Goal: Task Accomplishment & Management: Use online tool/utility

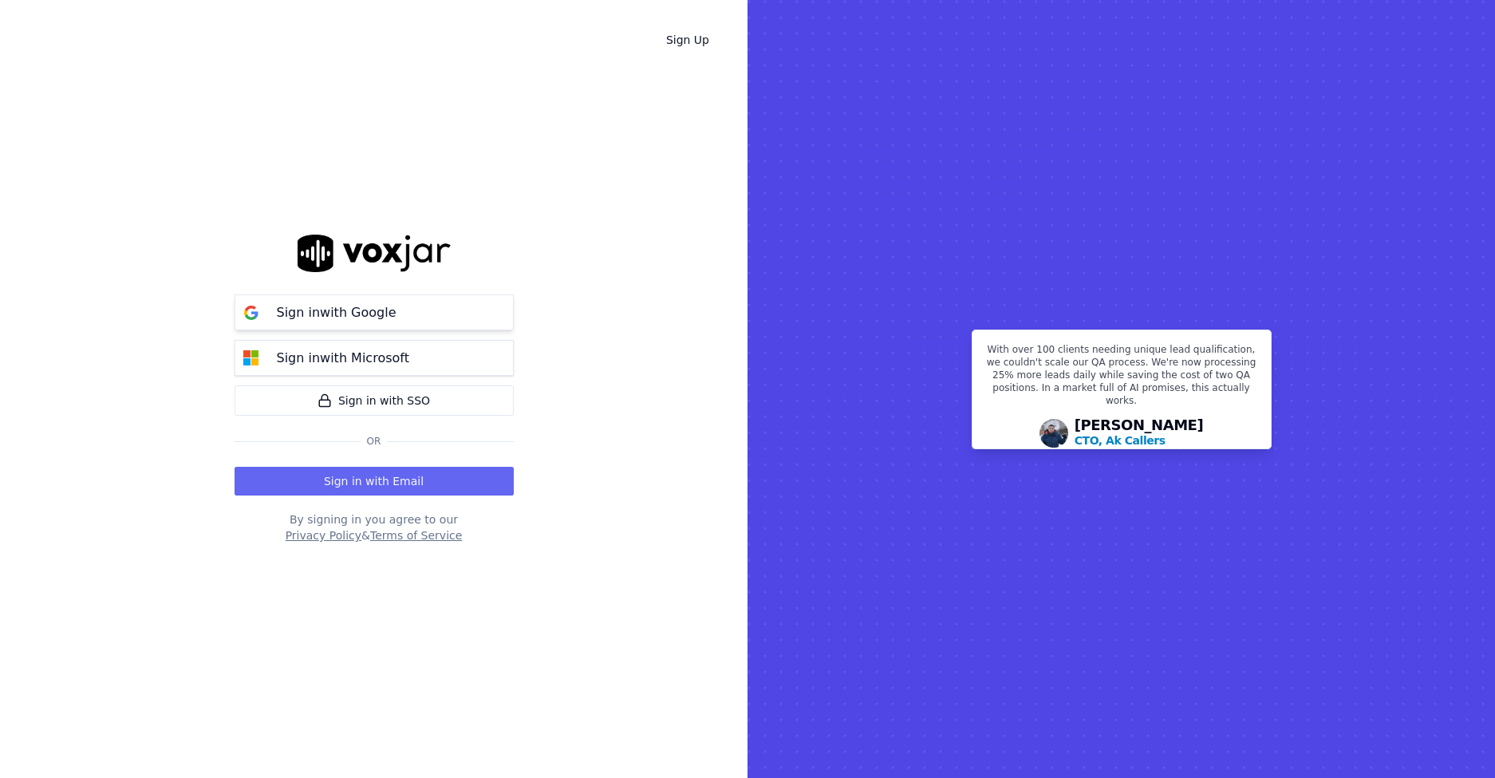
click at [419, 314] on button "Sign in with Google" at bounding box center [374, 312] width 279 height 36
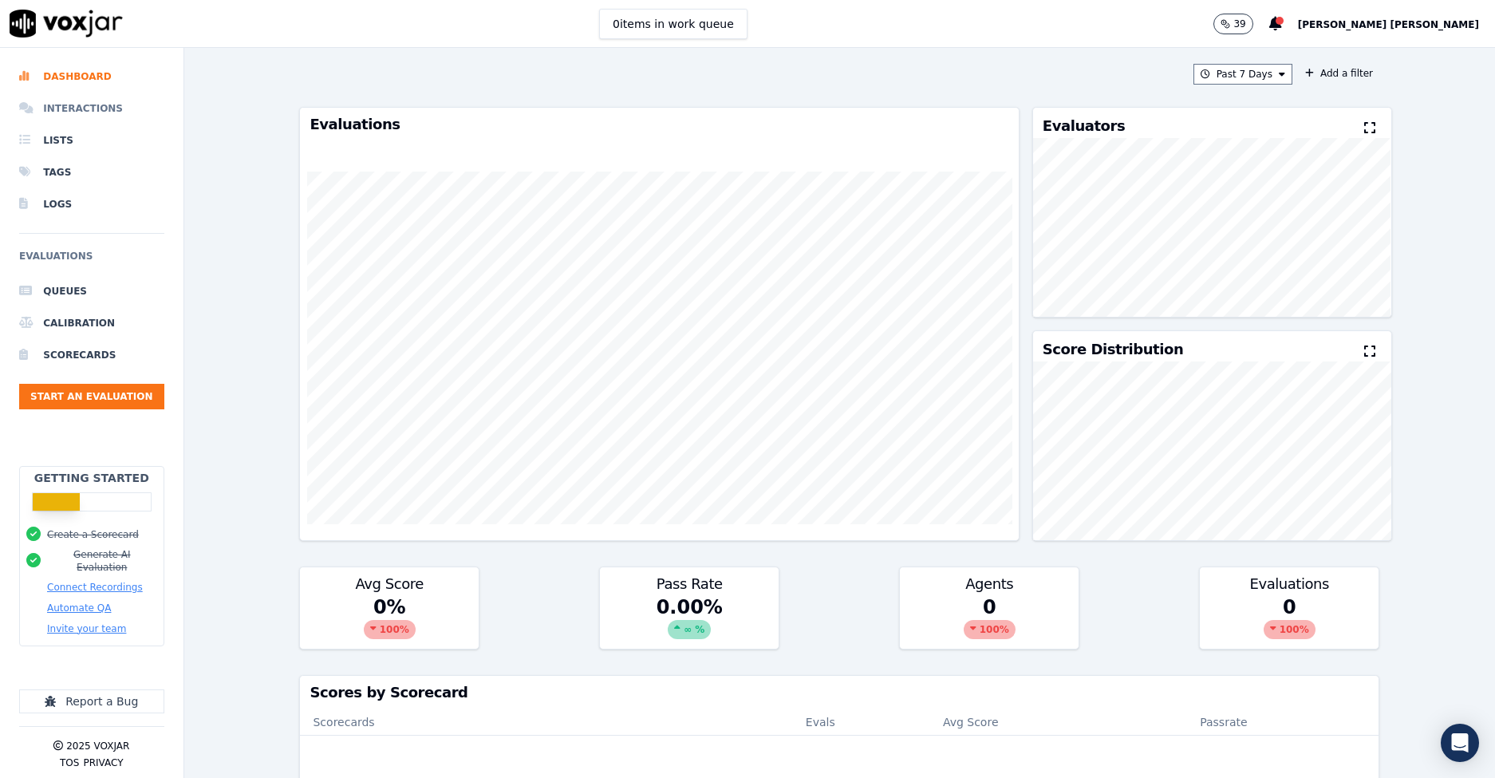
click at [90, 106] on li "Interactions" at bounding box center [91, 109] width 145 height 32
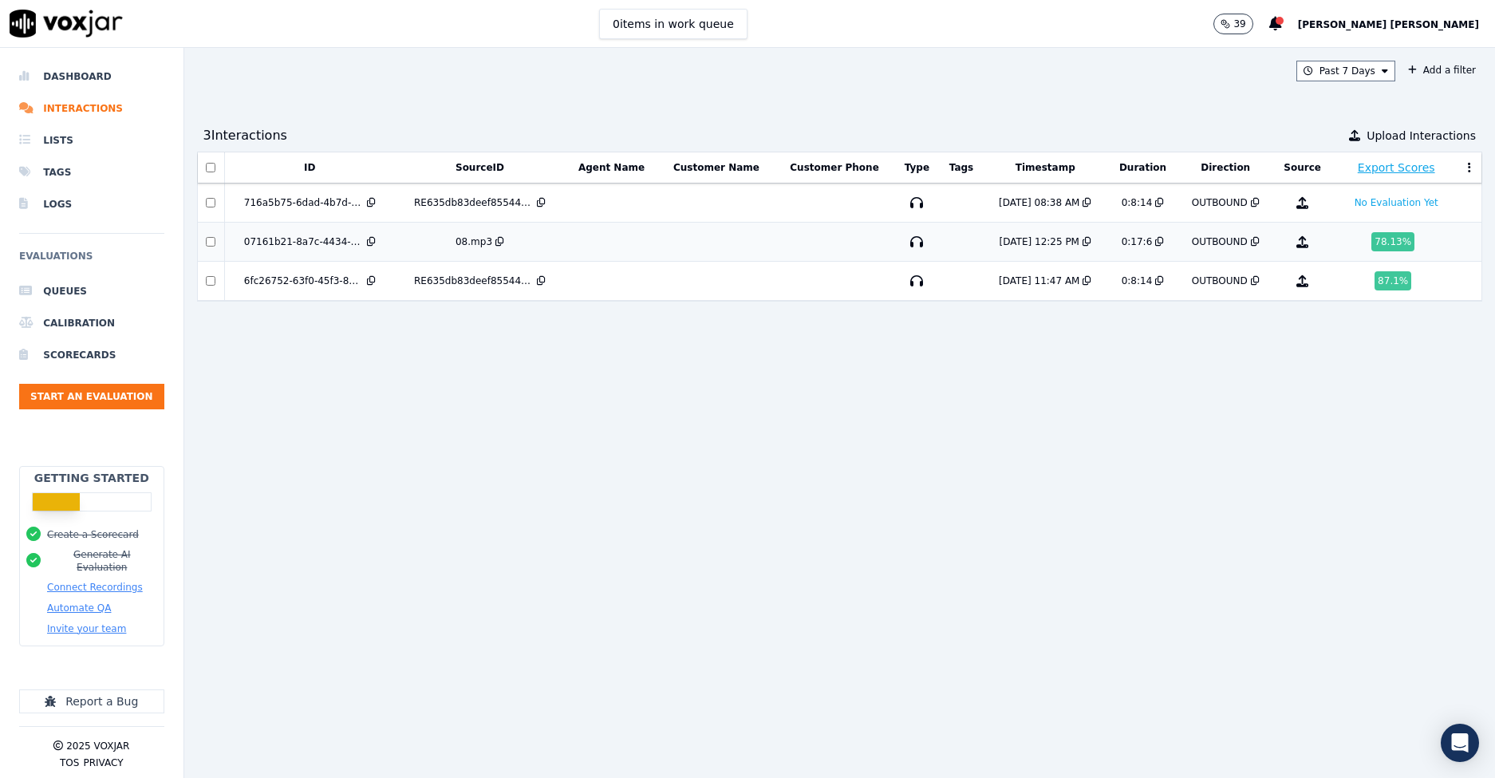
click at [723, 245] on td at bounding box center [716, 242] width 116 height 39
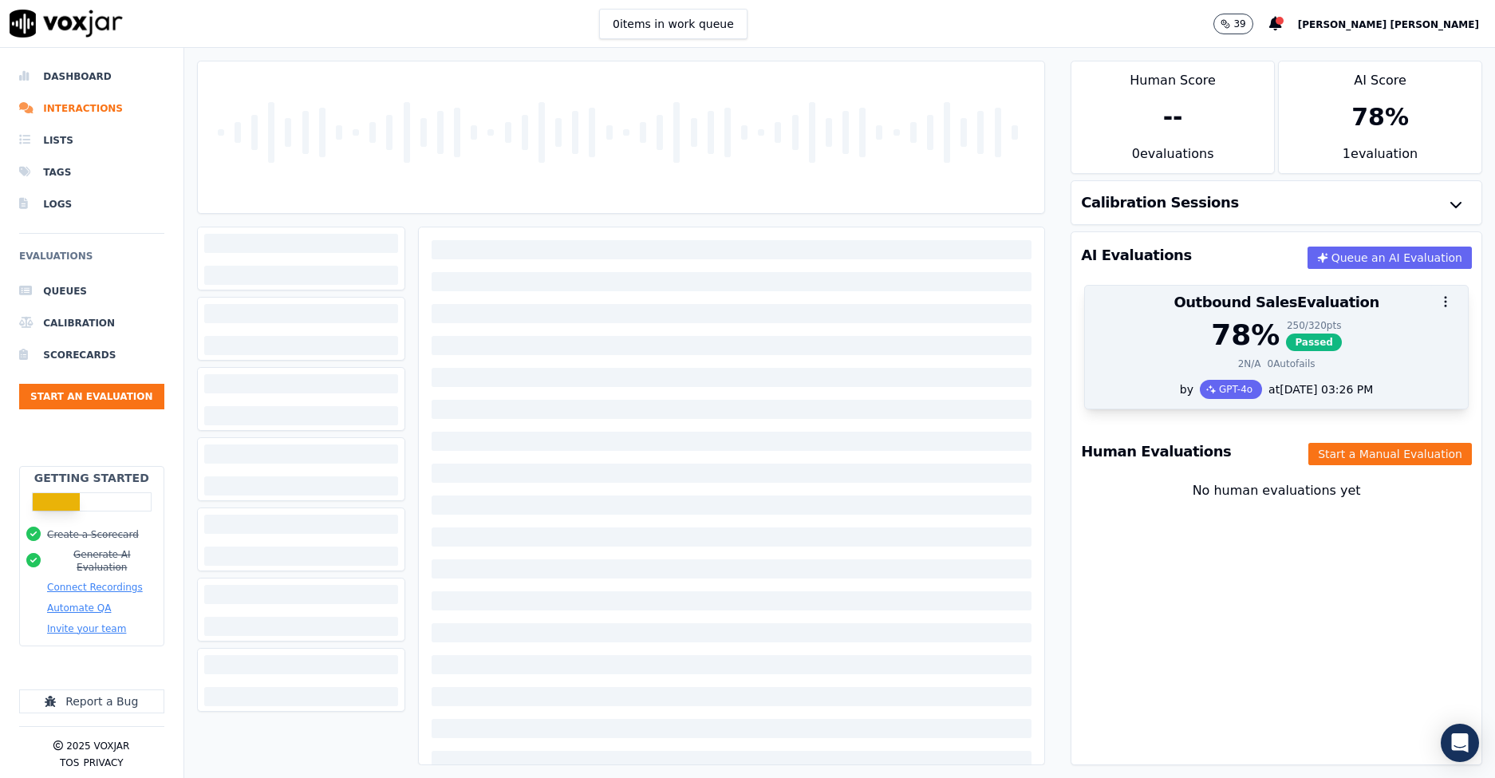
click at [1447, 303] on icon "button" at bounding box center [1446, 301] width 14 height 14
click at [1417, 330] on div "78 % 250 / 320 pts Passed" at bounding box center [1277, 335] width 364 height 32
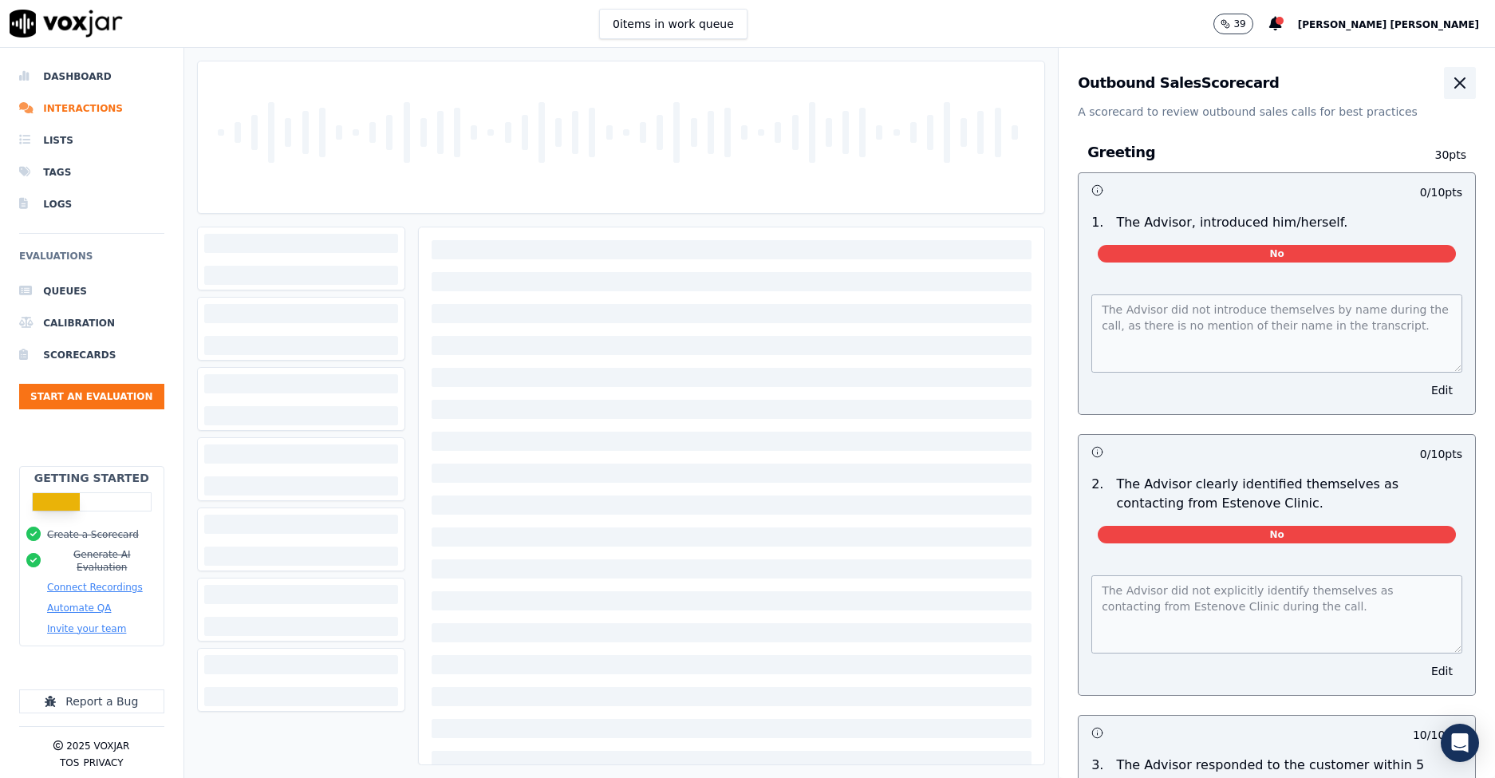
click at [1462, 86] on icon "button" at bounding box center [1460, 82] width 19 height 19
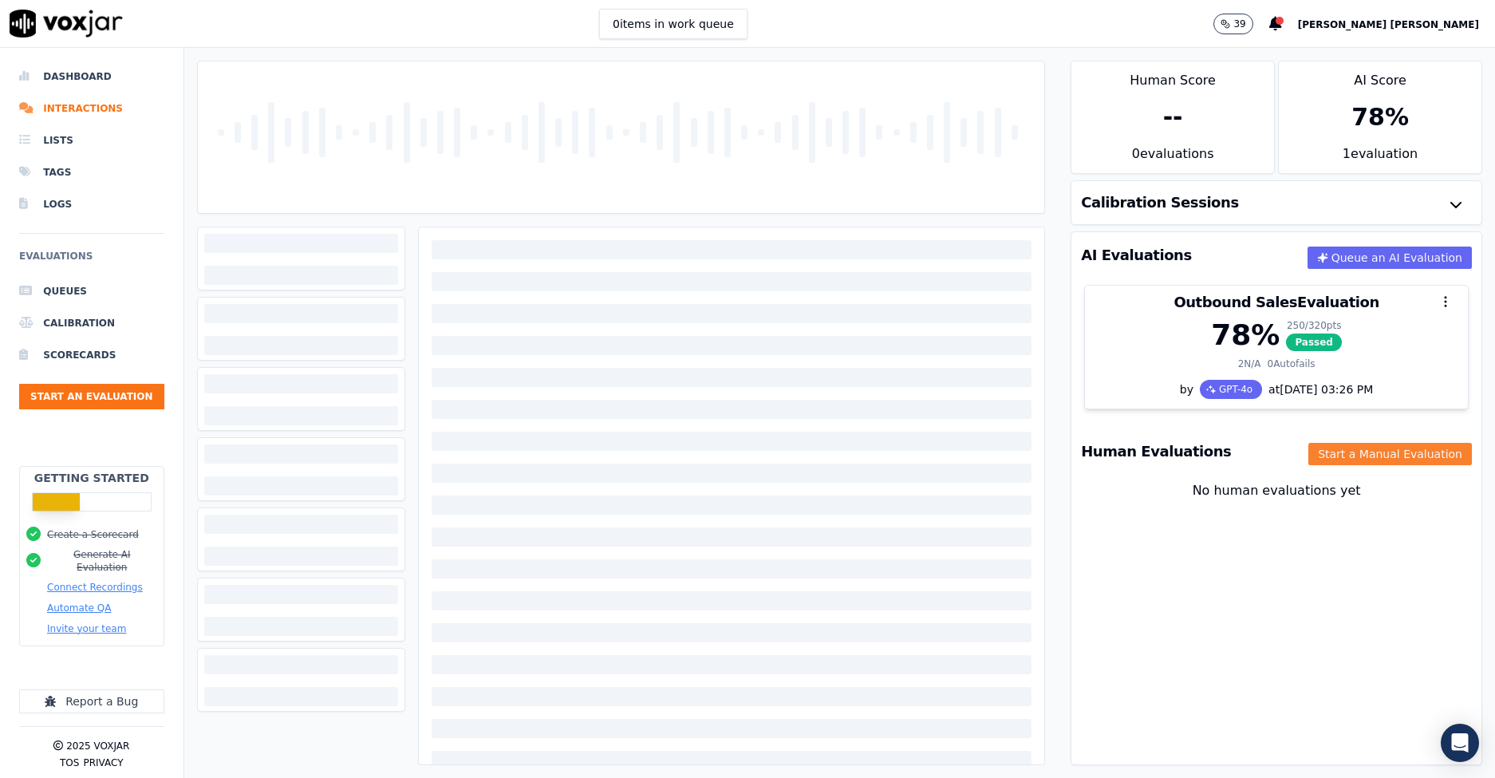
click at [1380, 449] on button "Start a Manual Evaluation" at bounding box center [1391, 454] width 164 height 22
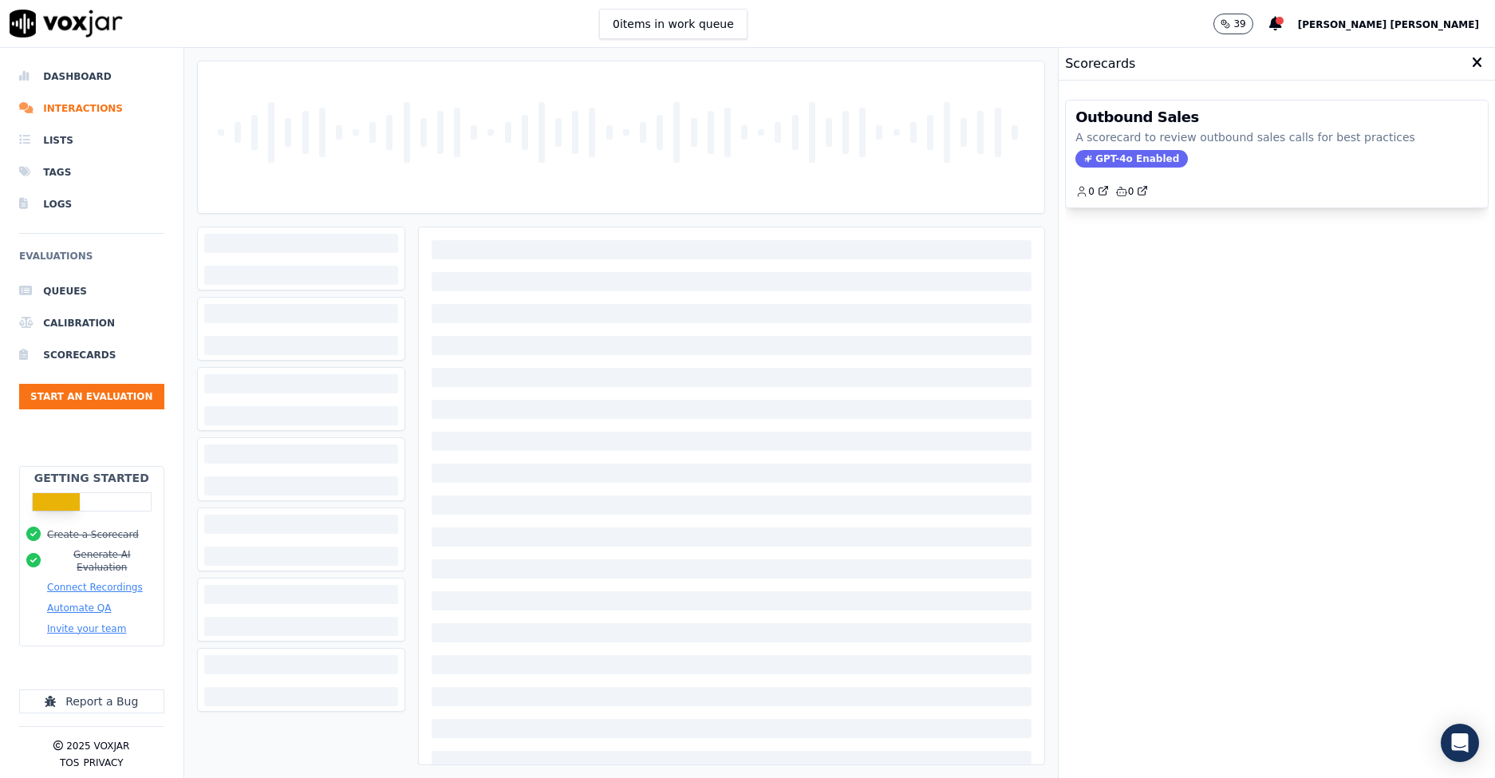
click at [1475, 65] on icon at bounding box center [1477, 63] width 10 height 14
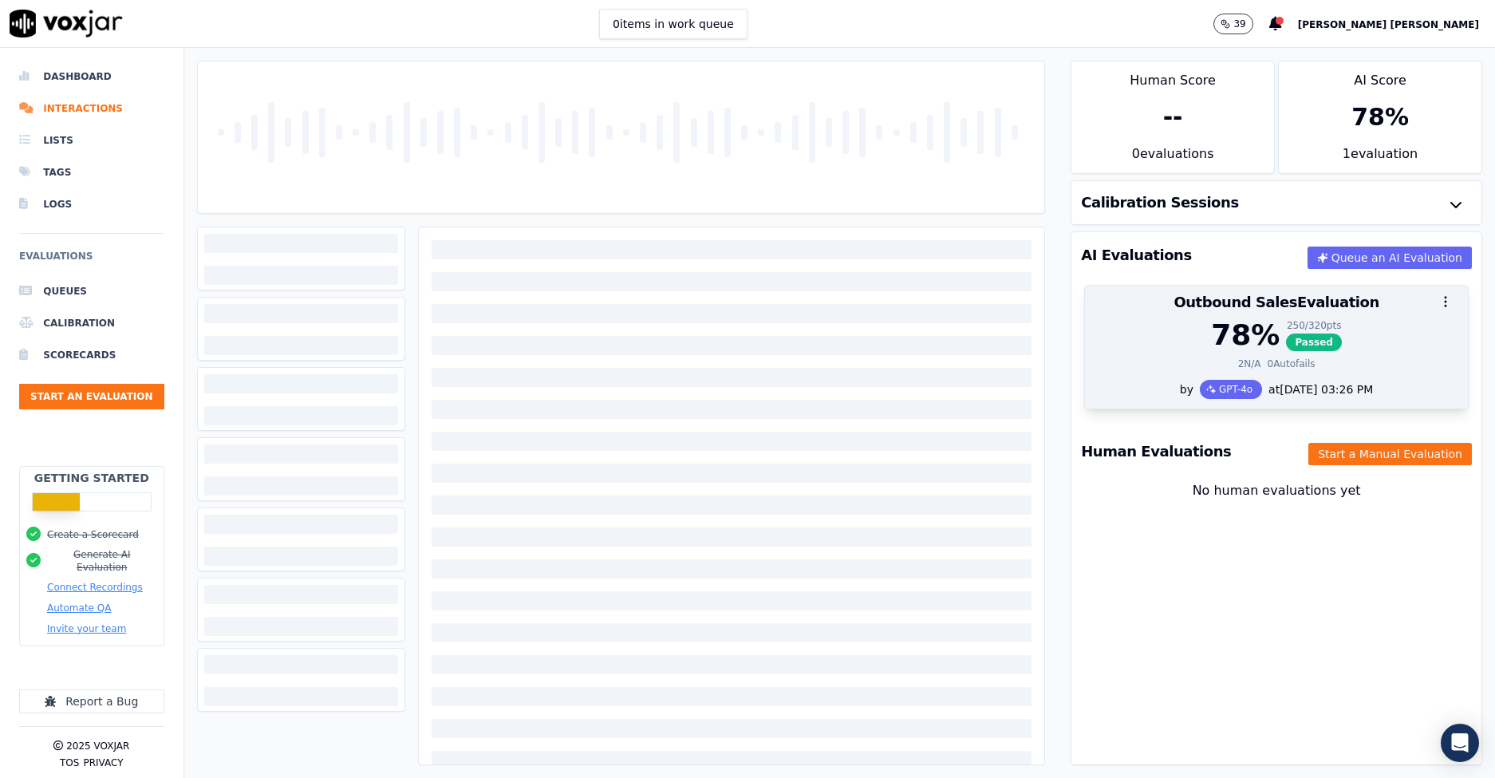
click at [1406, 330] on div "78 % 250 / 320 pts Passed" at bounding box center [1277, 335] width 364 height 32
